Goal: Communication & Community: Answer question/provide support

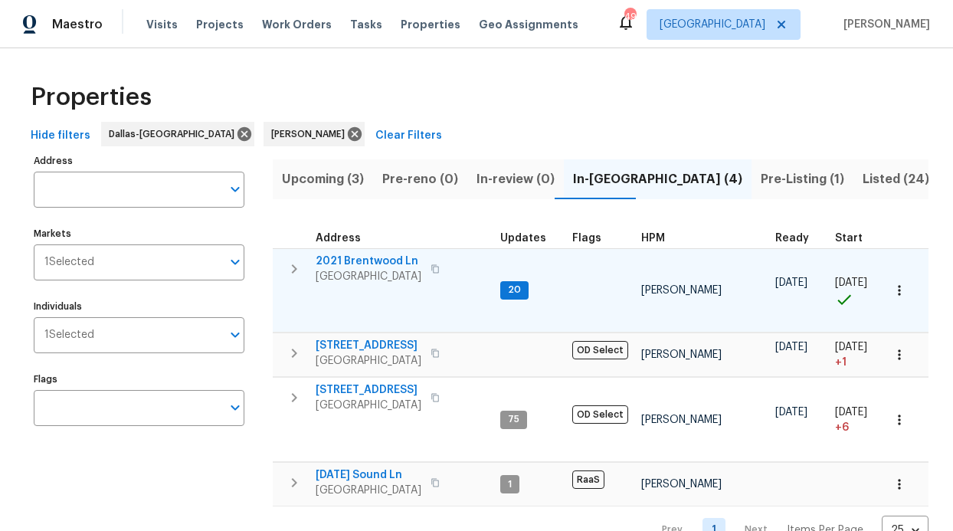
click at [382, 264] on span "2021 Brentwood Ln" at bounding box center [369, 261] width 106 height 15
click at [388, 261] on span "2021 Brentwood Ln" at bounding box center [369, 261] width 106 height 15
click at [379, 256] on span "2021 Brentwood Ln" at bounding box center [369, 261] width 106 height 15
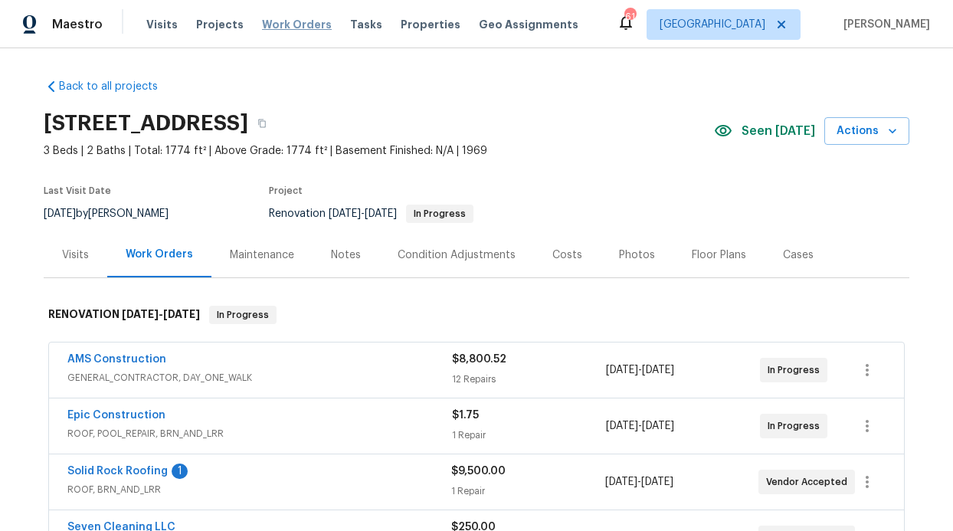
click at [290, 23] on span "Work Orders" at bounding box center [297, 24] width 70 height 15
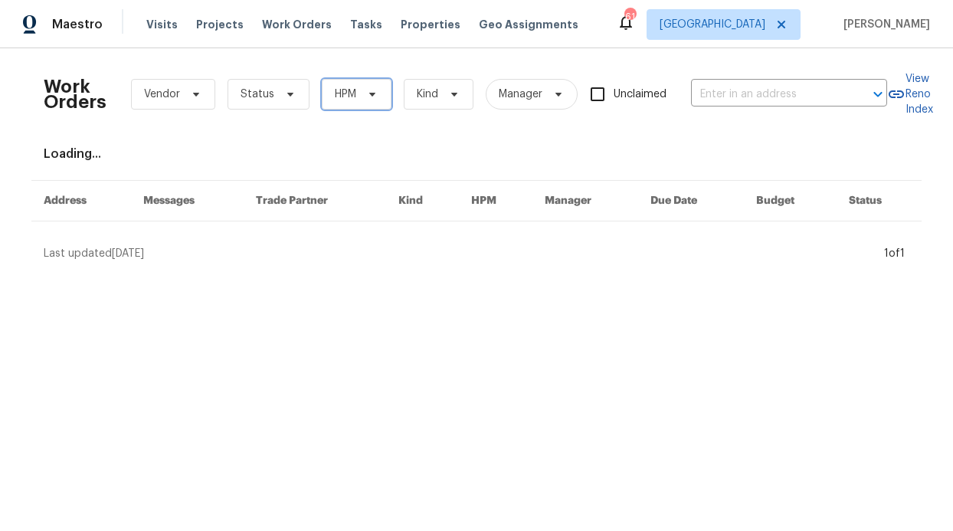
click at [335, 93] on span "HPM" at bounding box center [345, 94] width 21 height 15
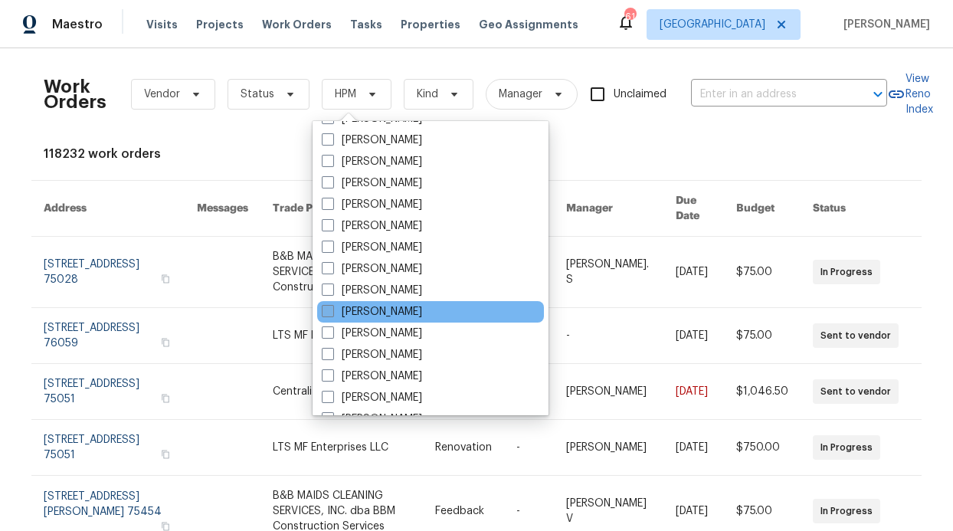
scroll to position [855, 0]
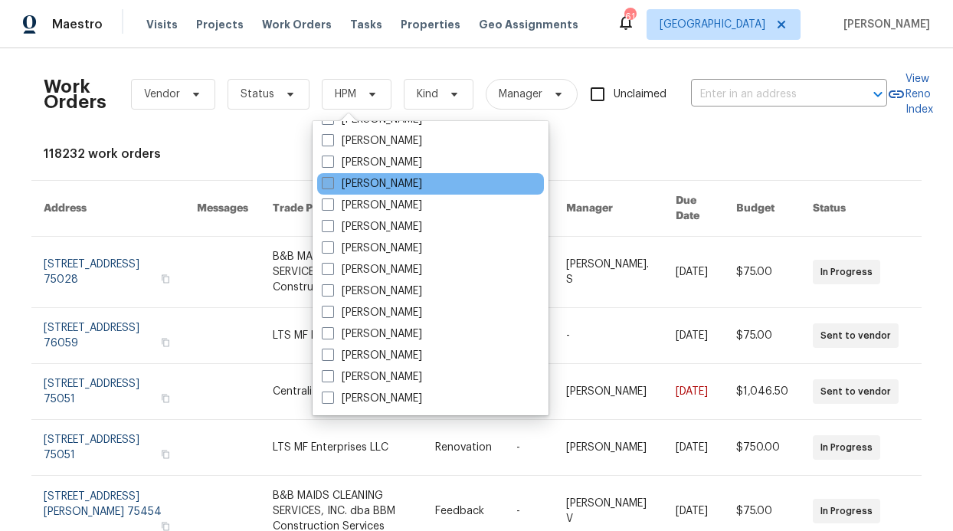
click at [391, 189] on label "[PERSON_NAME]" at bounding box center [372, 183] width 100 height 15
click at [332, 186] on input "[PERSON_NAME]" at bounding box center [327, 181] width 10 height 10
checkbox input "true"
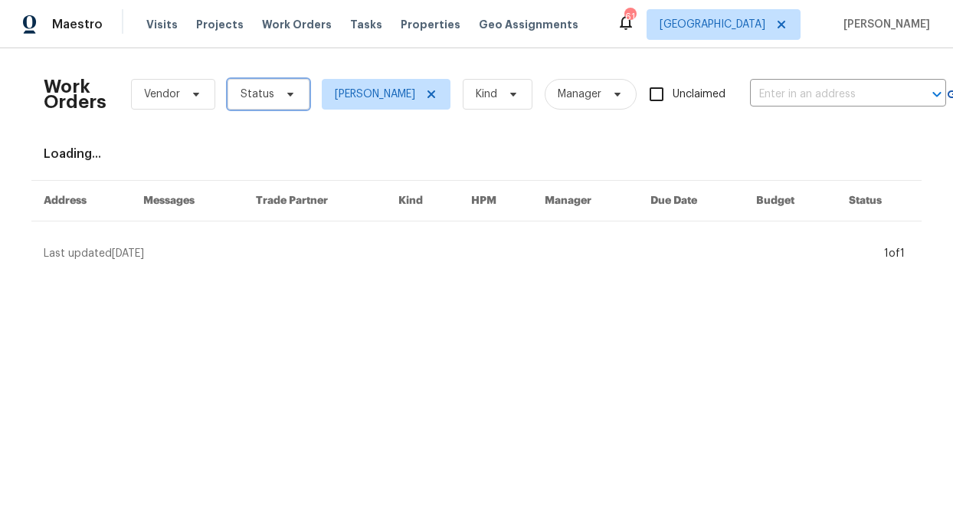
click at [280, 90] on span at bounding box center [288, 94] width 17 height 12
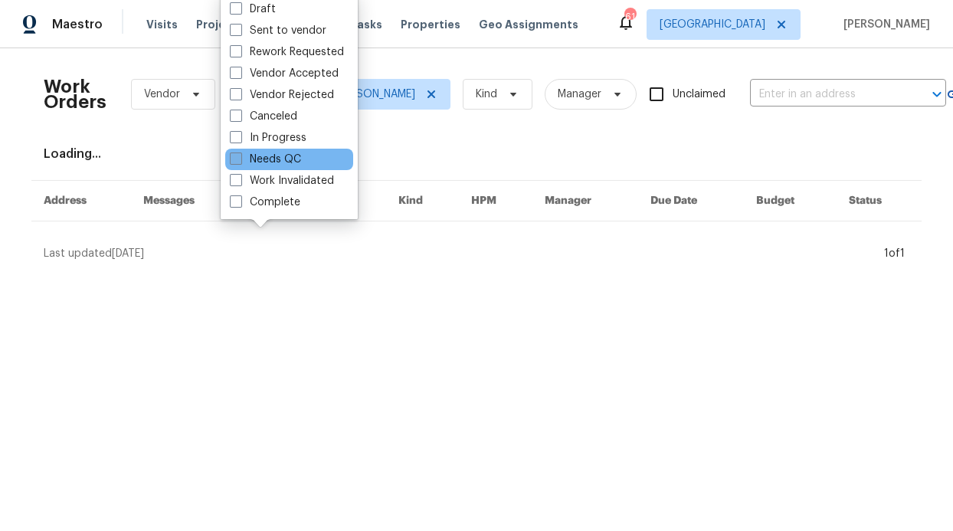
click at [288, 159] on label "Needs QC" at bounding box center [265, 159] width 71 height 15
click at [240, 159] on input "Needs QC" at bounding box center [235, 157] width 10 height 10
checkbox input "true"
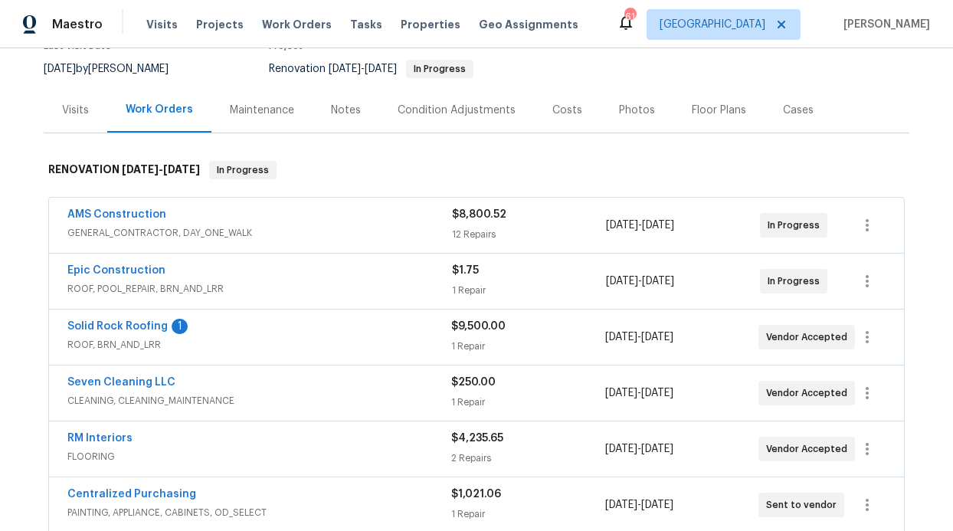
scroll to position [59, 0]
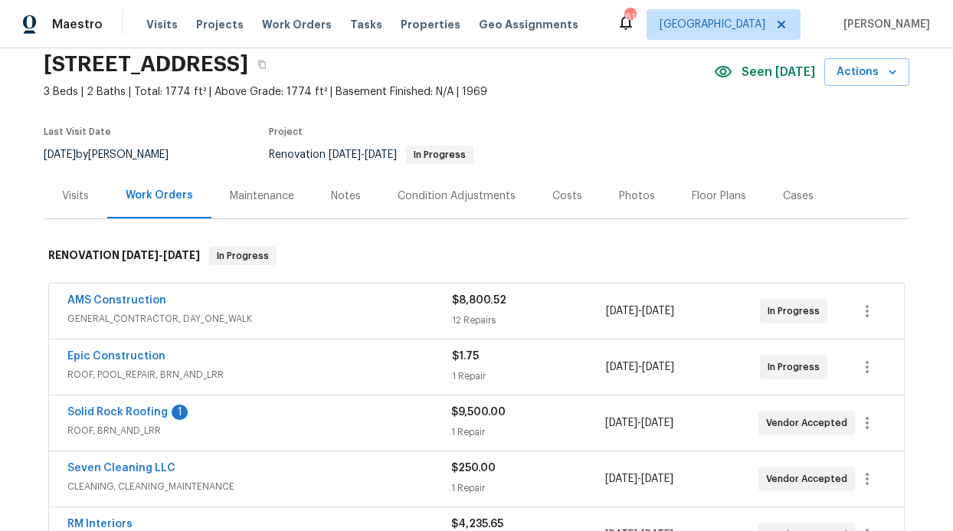
click at [124, 346] on div "Epic Construction ROOF, POOL_REPAIR, BRN_AND_LRR $1.75 1 Repair 9/23/2025 - 10/…" at bounding box center [476, 366] width 855 height 55
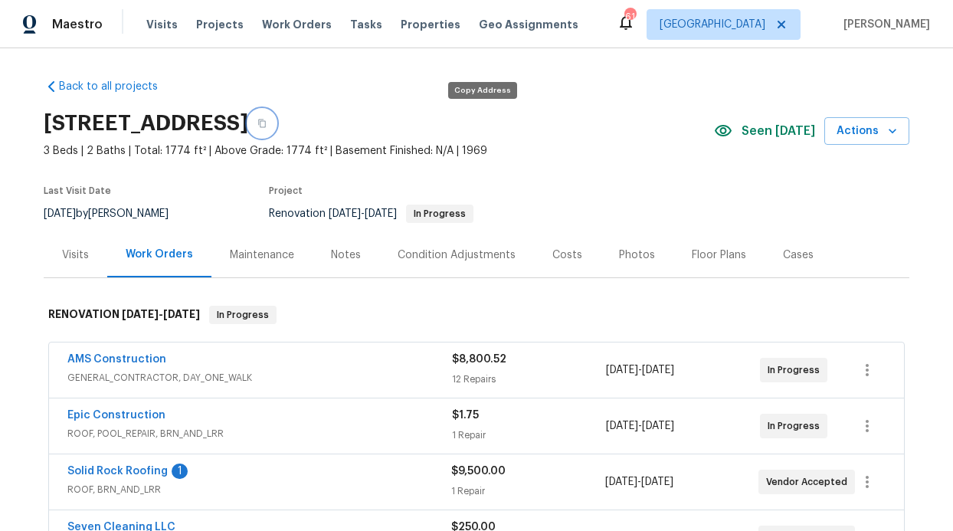
click at [276, 117] on button "button" at bounding box center [262, 124] width 28 height 28
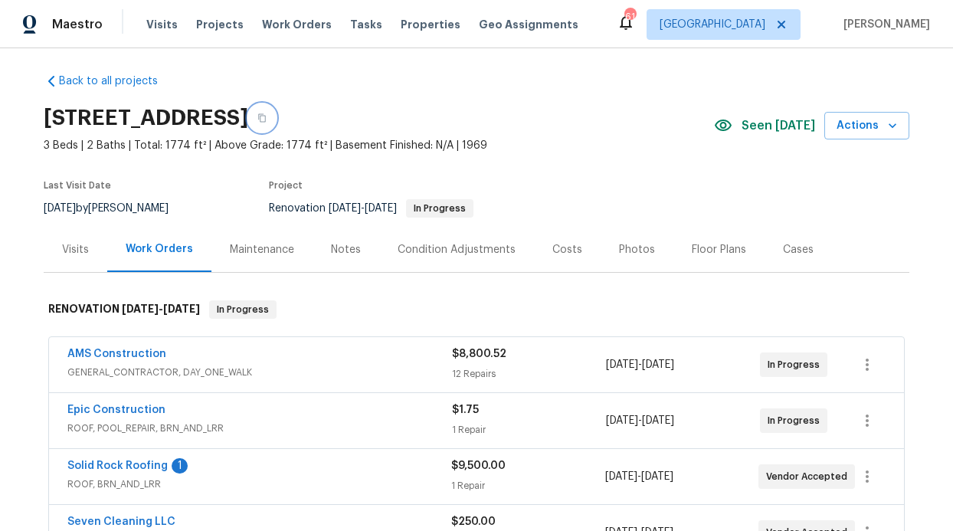
scroll to position [6, 0]
click at [109, 463] on link "Solid Rock Roofing" at bounding box center [117, 465] width 100 height 11
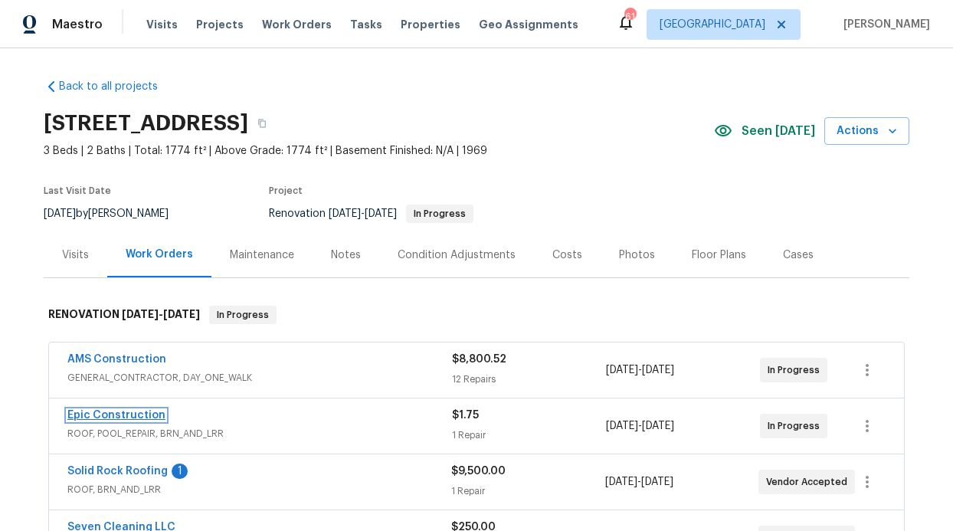
click at [126, 413] on link "Epic Construction" at bounding box center [116, 415] width 98 height 11
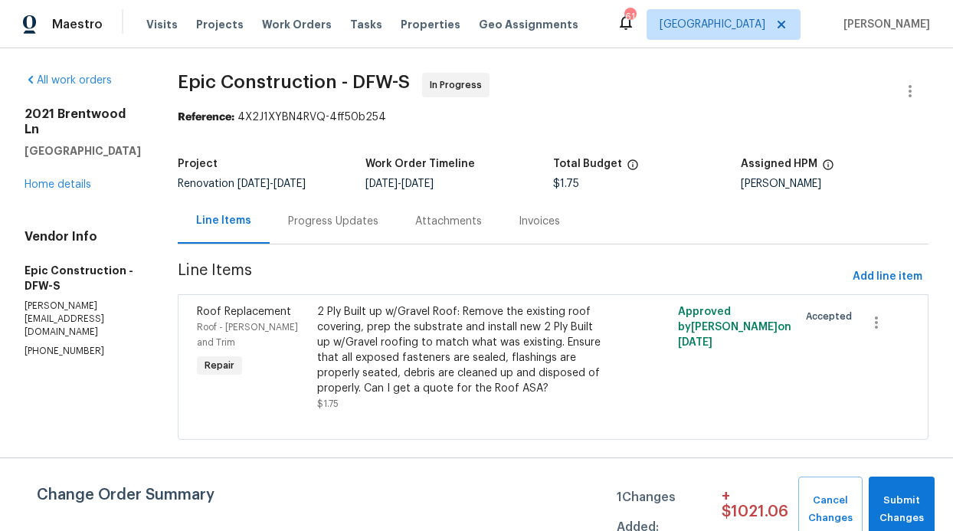
click at [311, 225] on div "Progress Updates" at bounding box center [333, 221] width 90 height 15
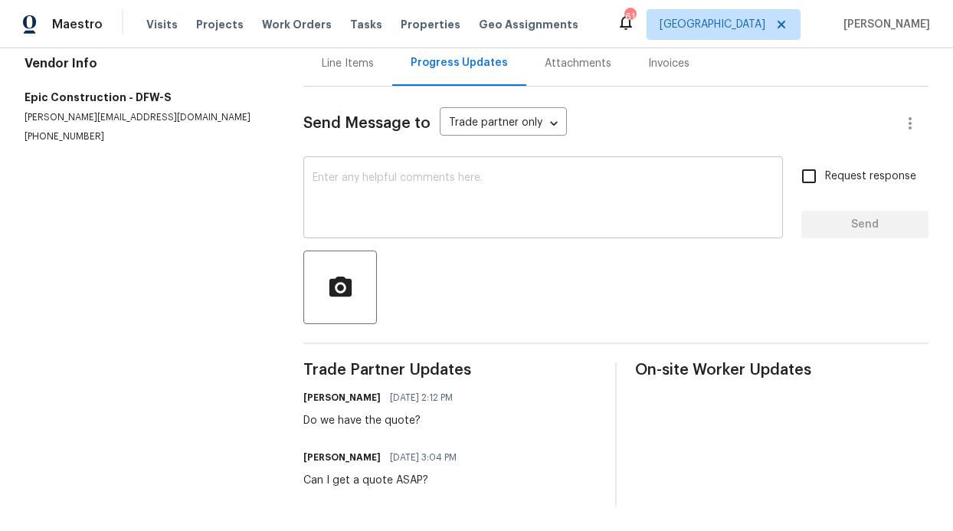
scroll to position [177, 0]
click at [807, 166] on input "Request response" at bounding box center [809, 176] width 32 height 32
checkbox input "true"
click at [539, 209] on textarea at bounding box center [543, 199] width 461 height 54
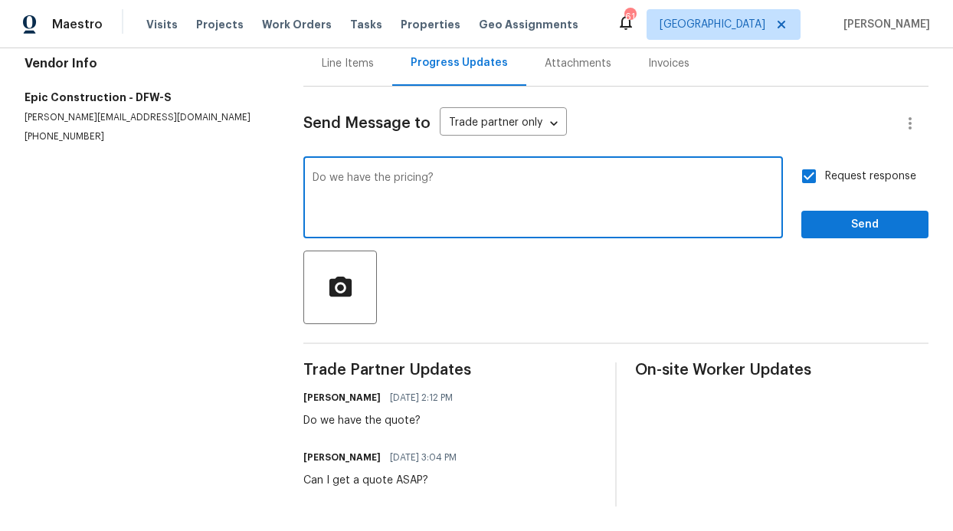
type textarea "Do we have the pricing?"
click at [891, 211] on button "Send" at bounding box center [865, 225] width 127 height 28
